Goal: Information Seeking & Learning: Learn about a topic

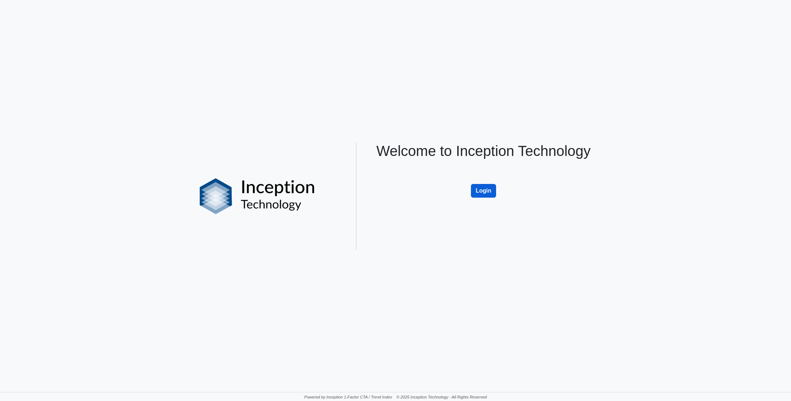
click at [485, 187] on button "Login" at bounding box center [483, 191] width 25 height 14
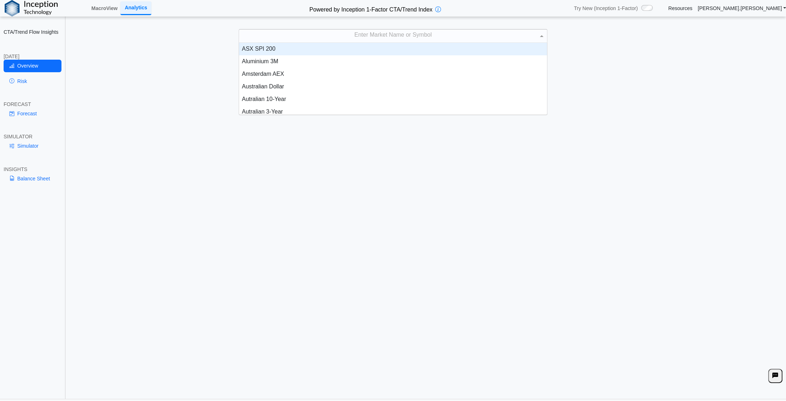
click at [394, 36] on div "Enter Market Name or Symbol" at bounding box center [393, 35] width 308 height 13
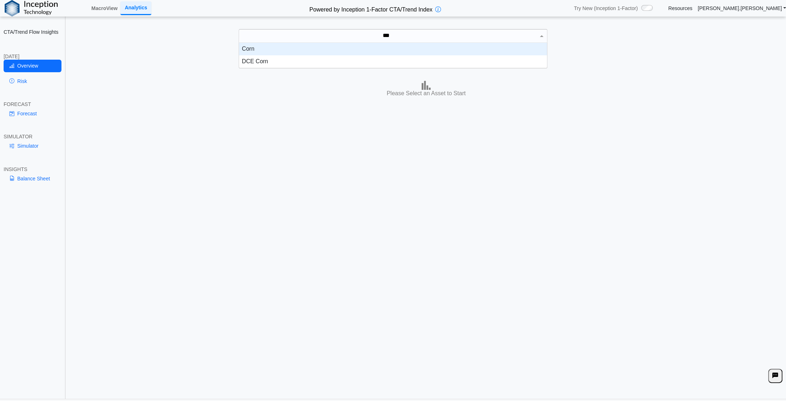
scroll to position [19, 302]
type input "****"
click at [293, 50] on div "Corn" at bounding box center [393, 49] width 308 height 13
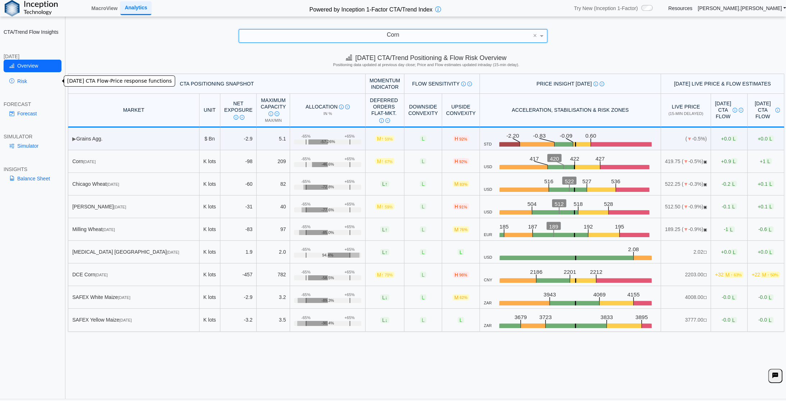
click at [19, 80] on link "Risk" at bounding box center [33, 81] width 58 height 12
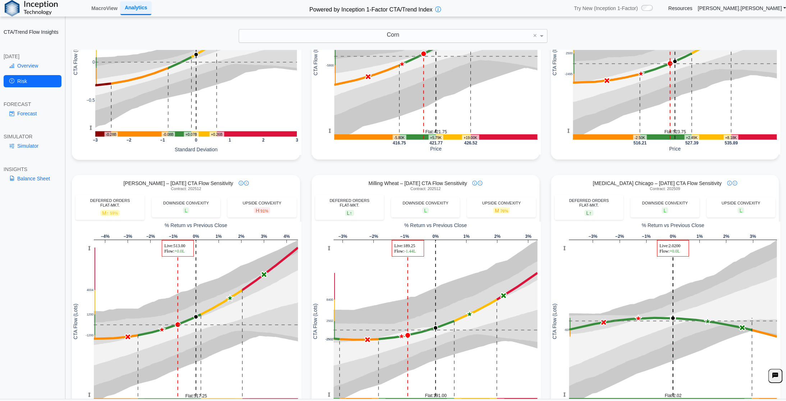
scroll to position [0, 0]
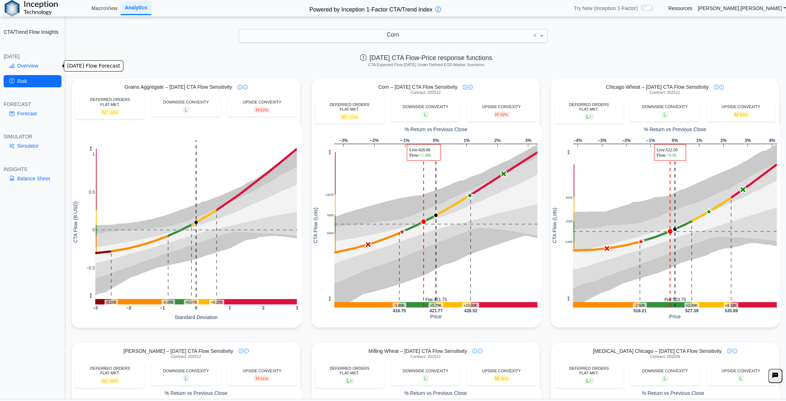
click at [39, 66] on link "Overview" at bounding box center [33, 66] width 58 height 12
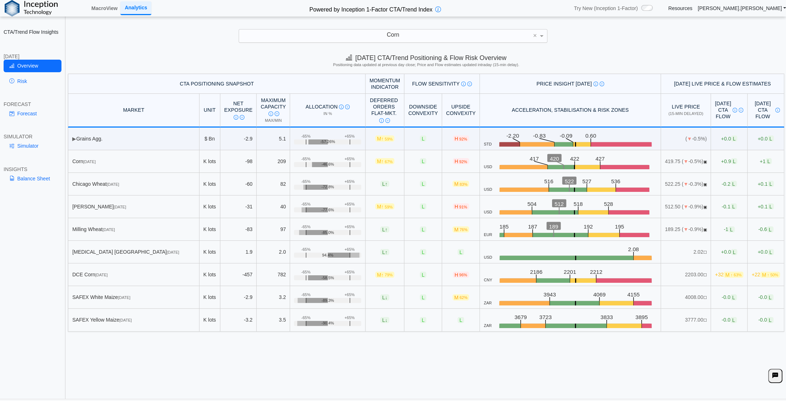
click at [412, 36] on div "Corn" at bounding box center [393, 35] width 308 height 13
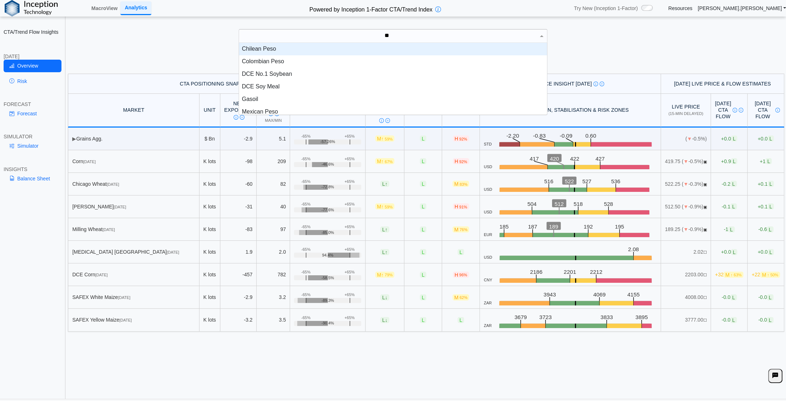
type input "***"
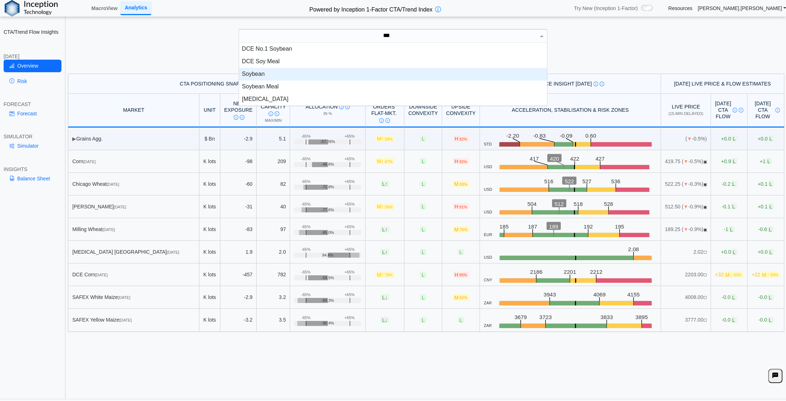
click at [247, 74] on div "Soybean" at bounding box center [393, 74] width 308 height 13
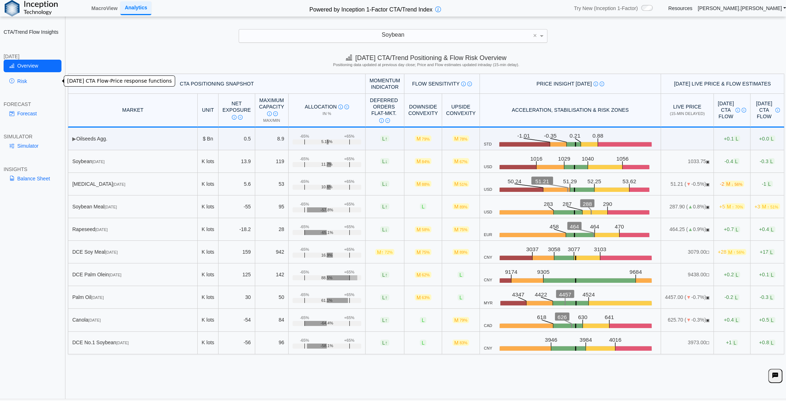
click at [17, 81] on link "Risk" at bounding box center [33, 81] width 58 height 12
